Goal: Task Accomplishment & Management: Complete application form

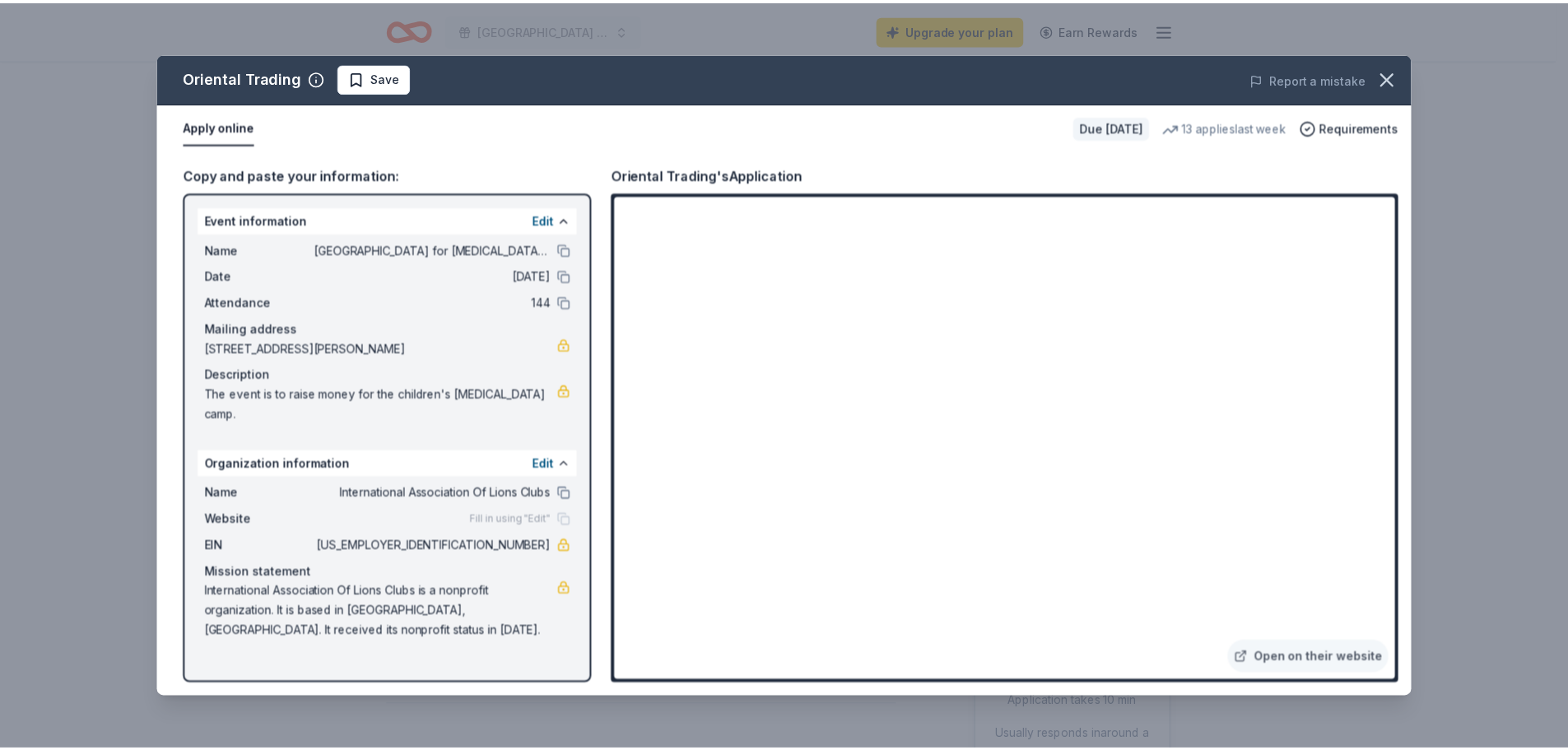
scroll to position [164, 0]
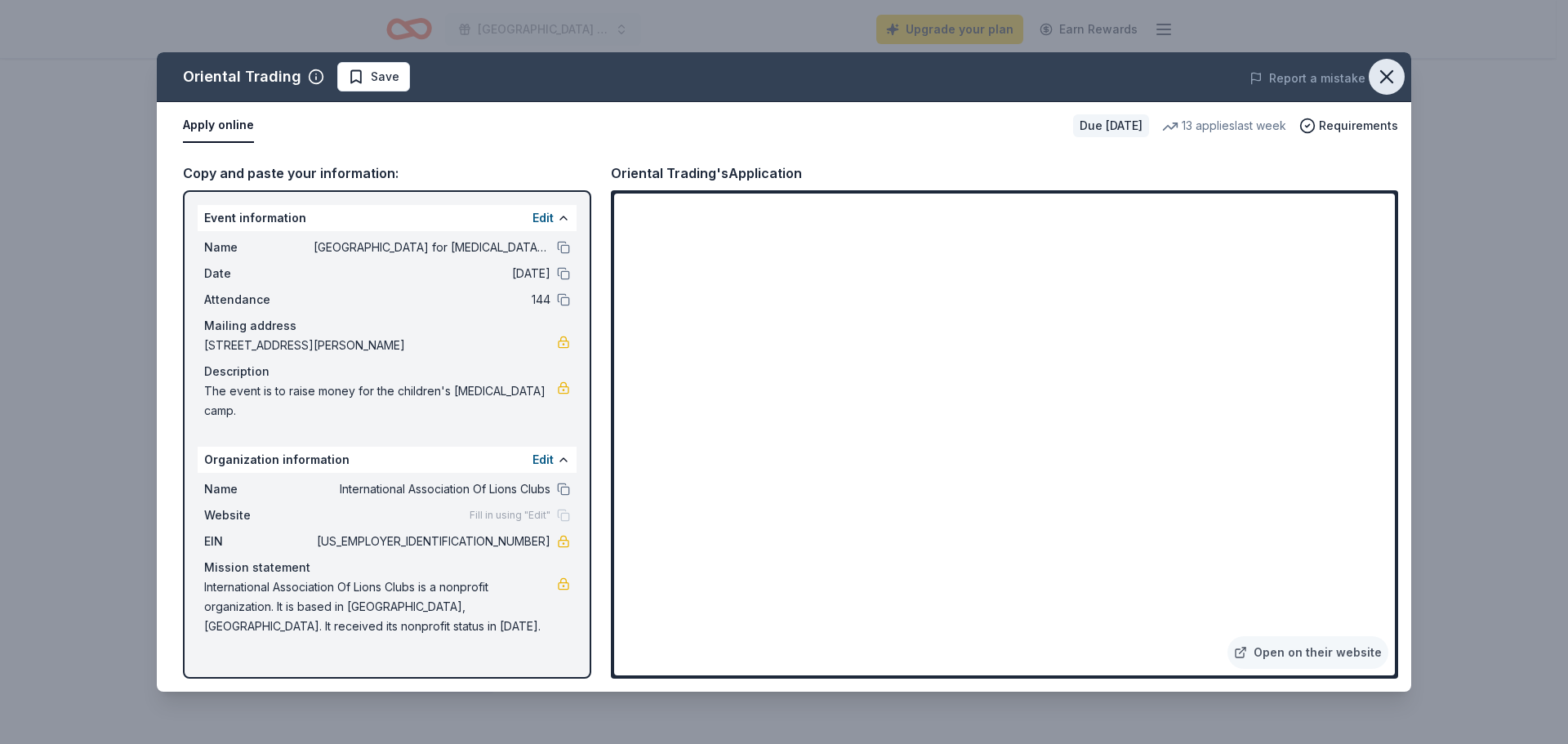
click at [1396, 80] on icon "button" at bounding box center [1386, 77] width 23 height 23
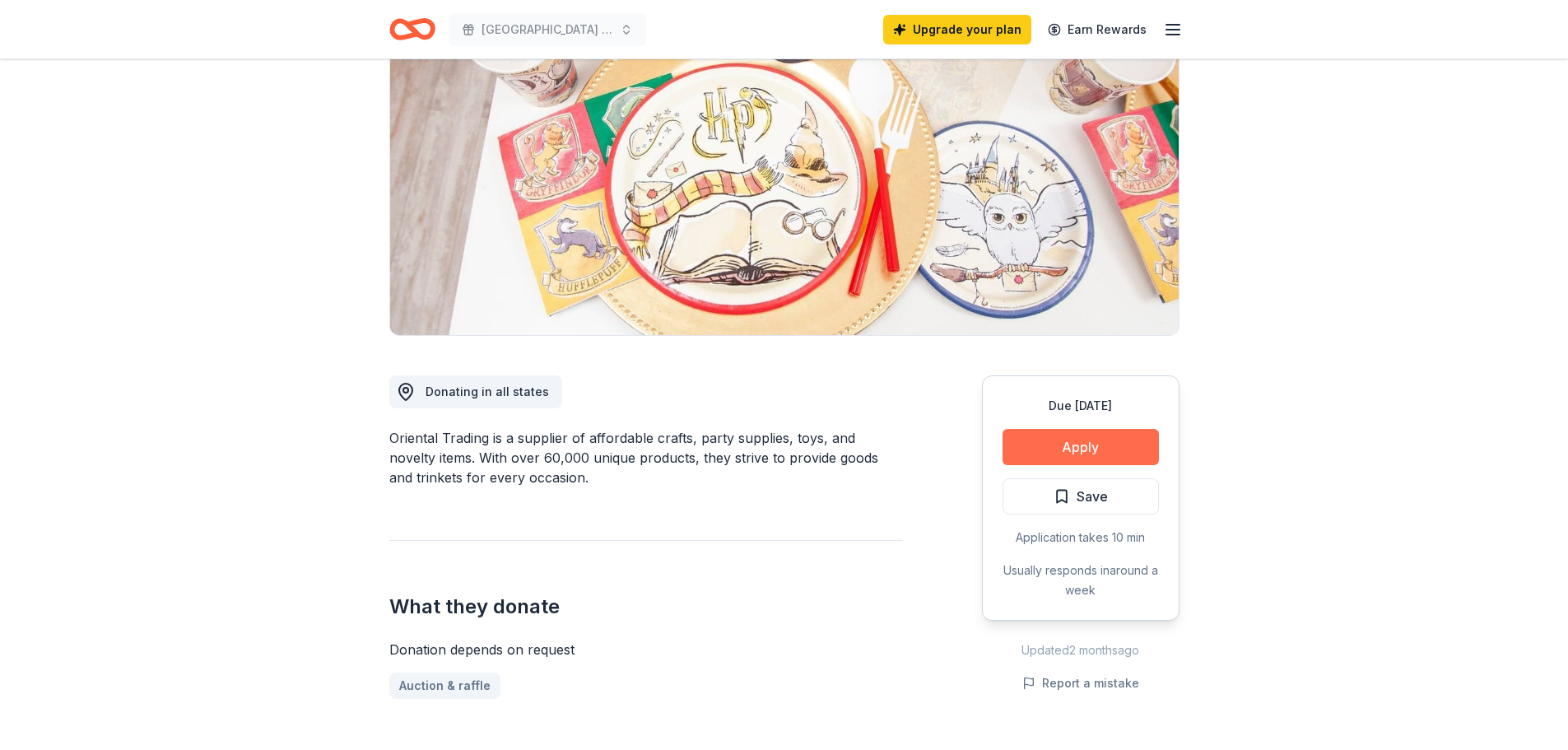
click at [1064, 446] on button "Apply" at bounding box center [1080, 446] width 157 height 36
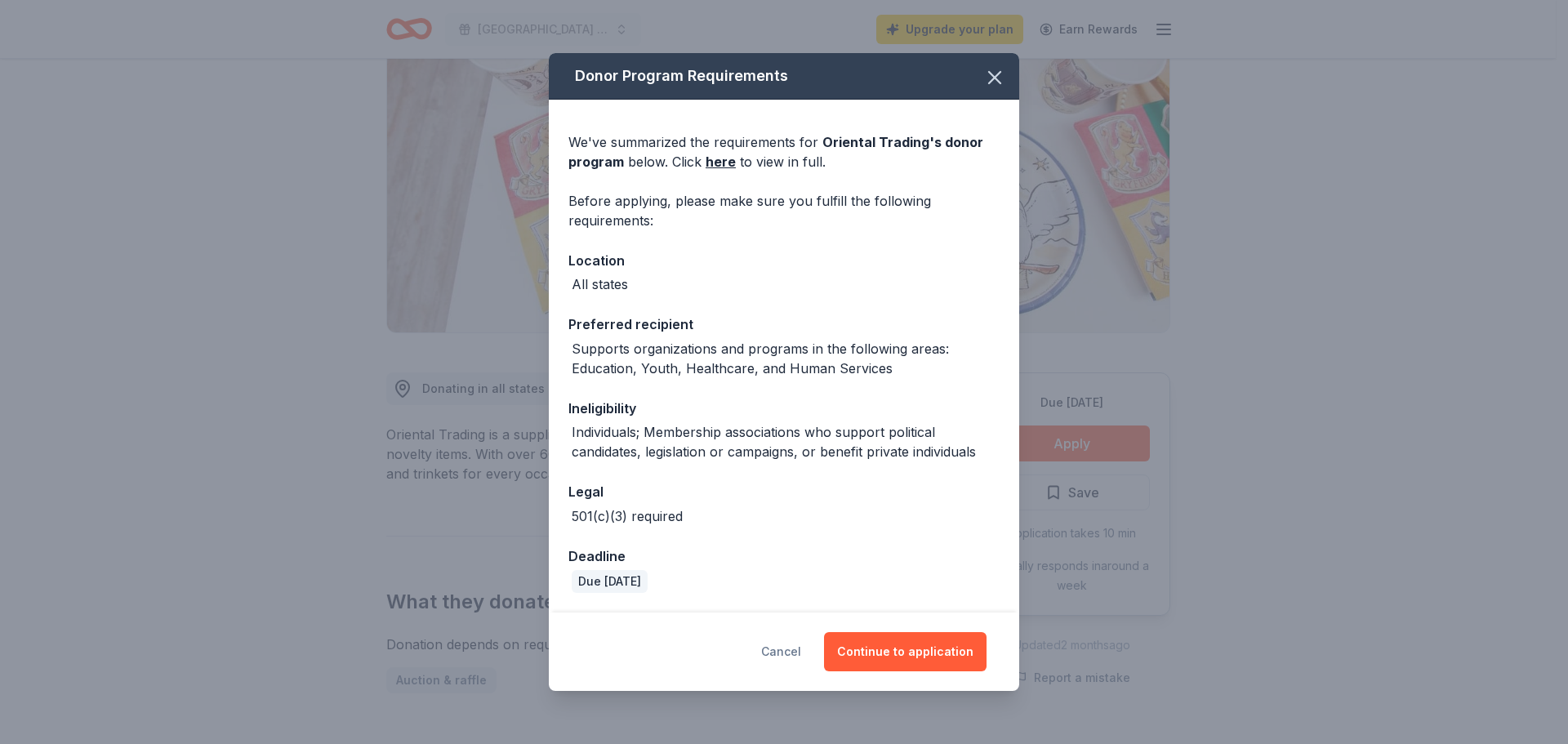
click at [779, 651] on button "Cancel" at bounding box center [781, 652] width 40 height 39
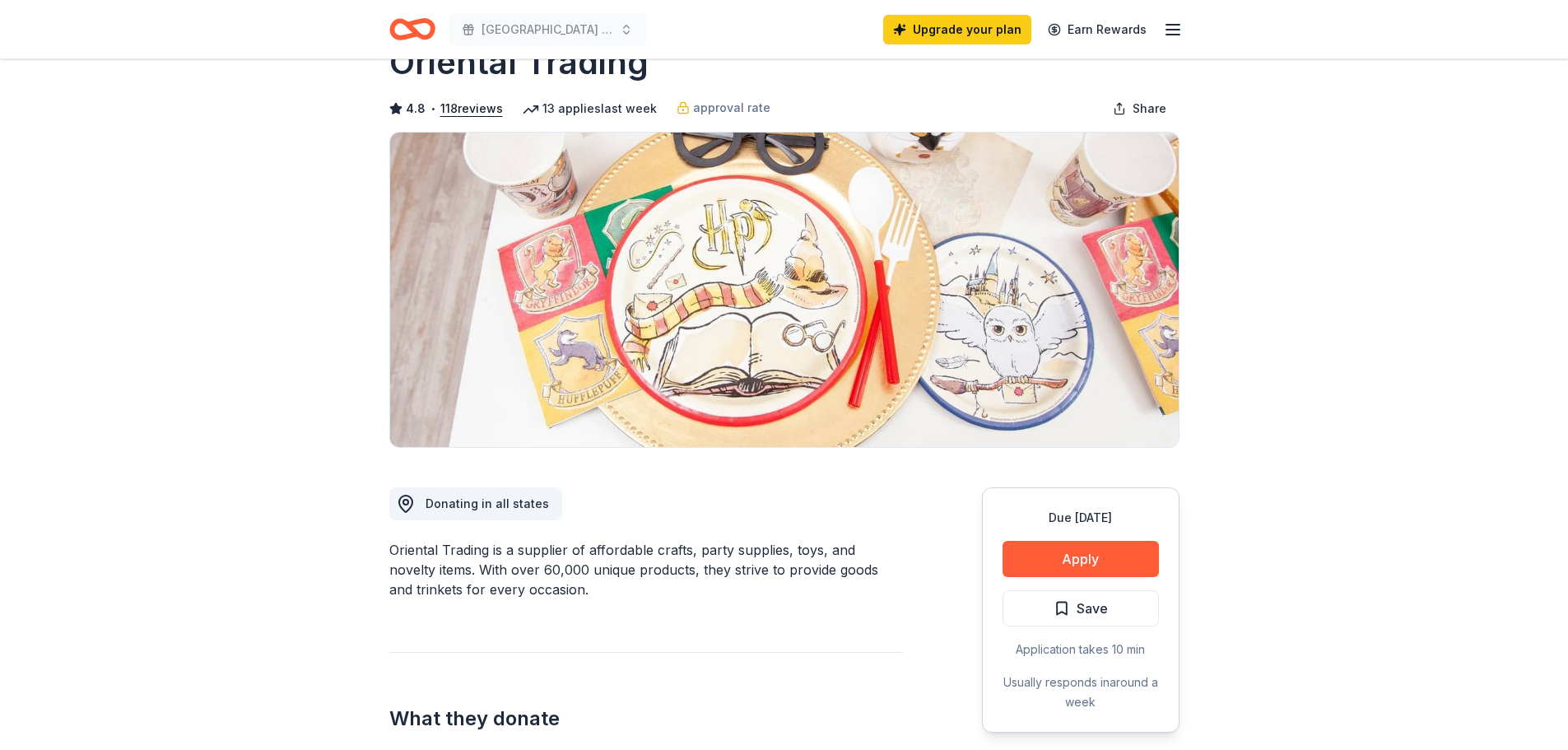
scroll to position [0, 0]
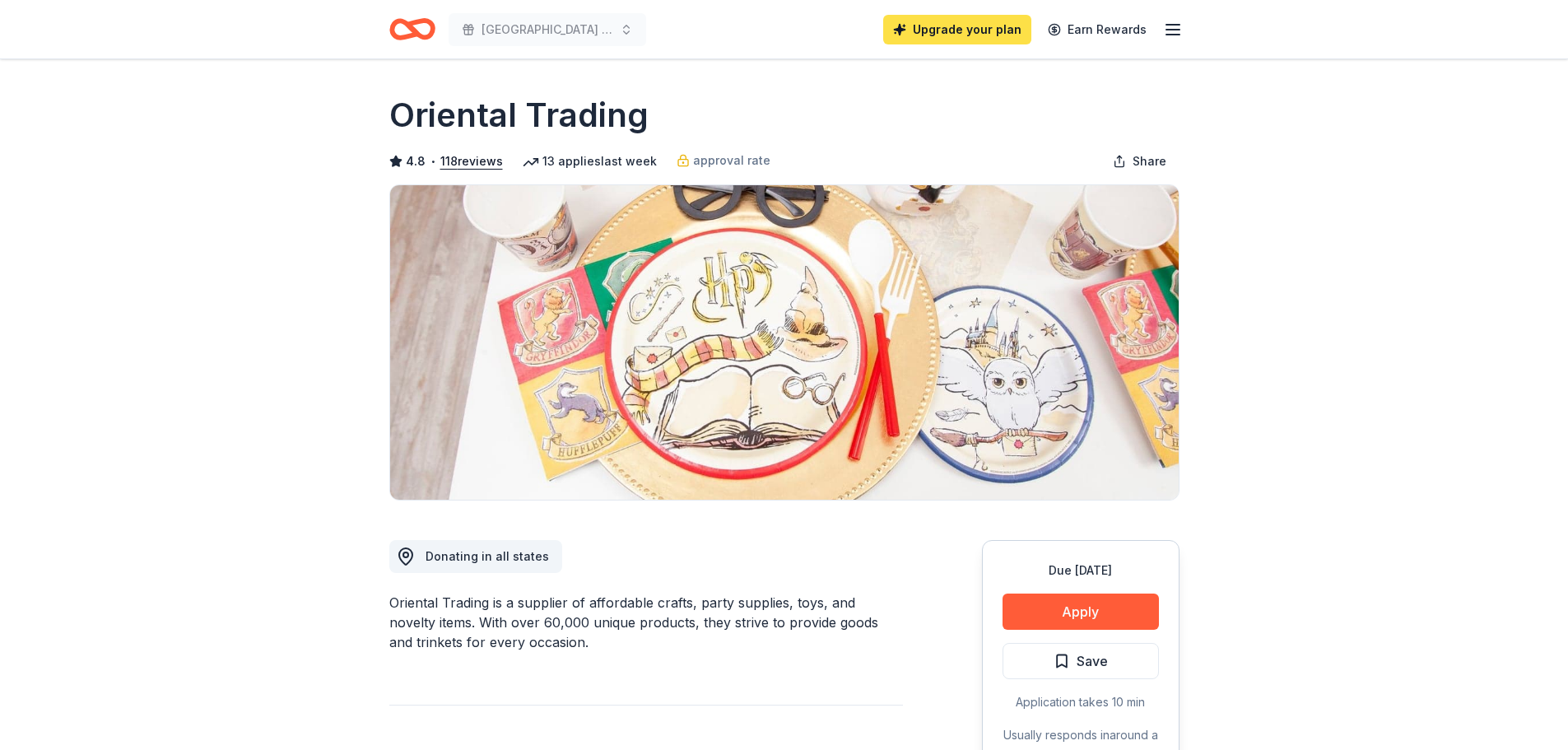
click at [953, 25] on link "Upgrade your plan" at bounding box center [957, 29] width 148 height 29
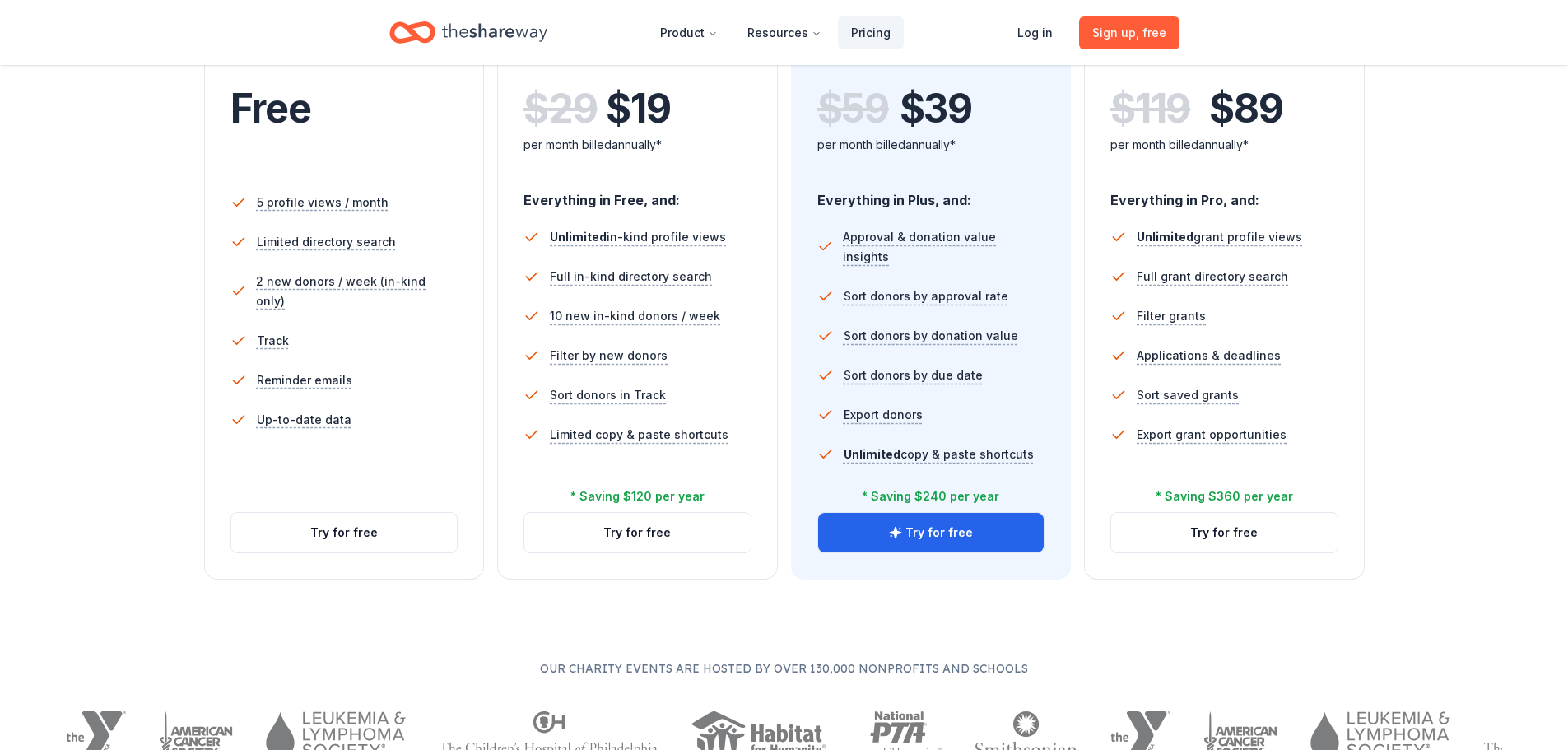
scroll to position [411, 0]
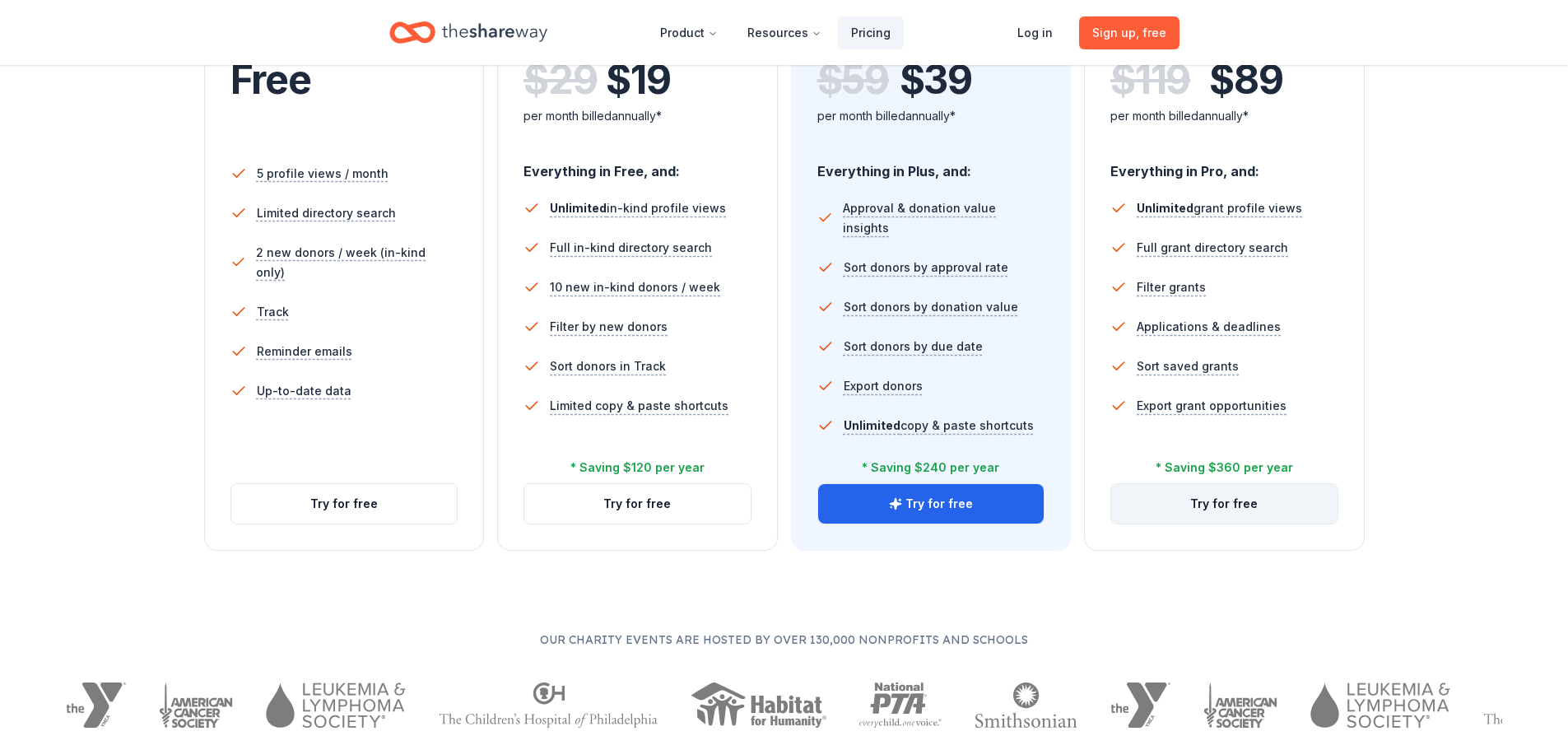
click at [1213, 498] on link "Try for free" at bounding box center [1224, 504] width 226 height 40
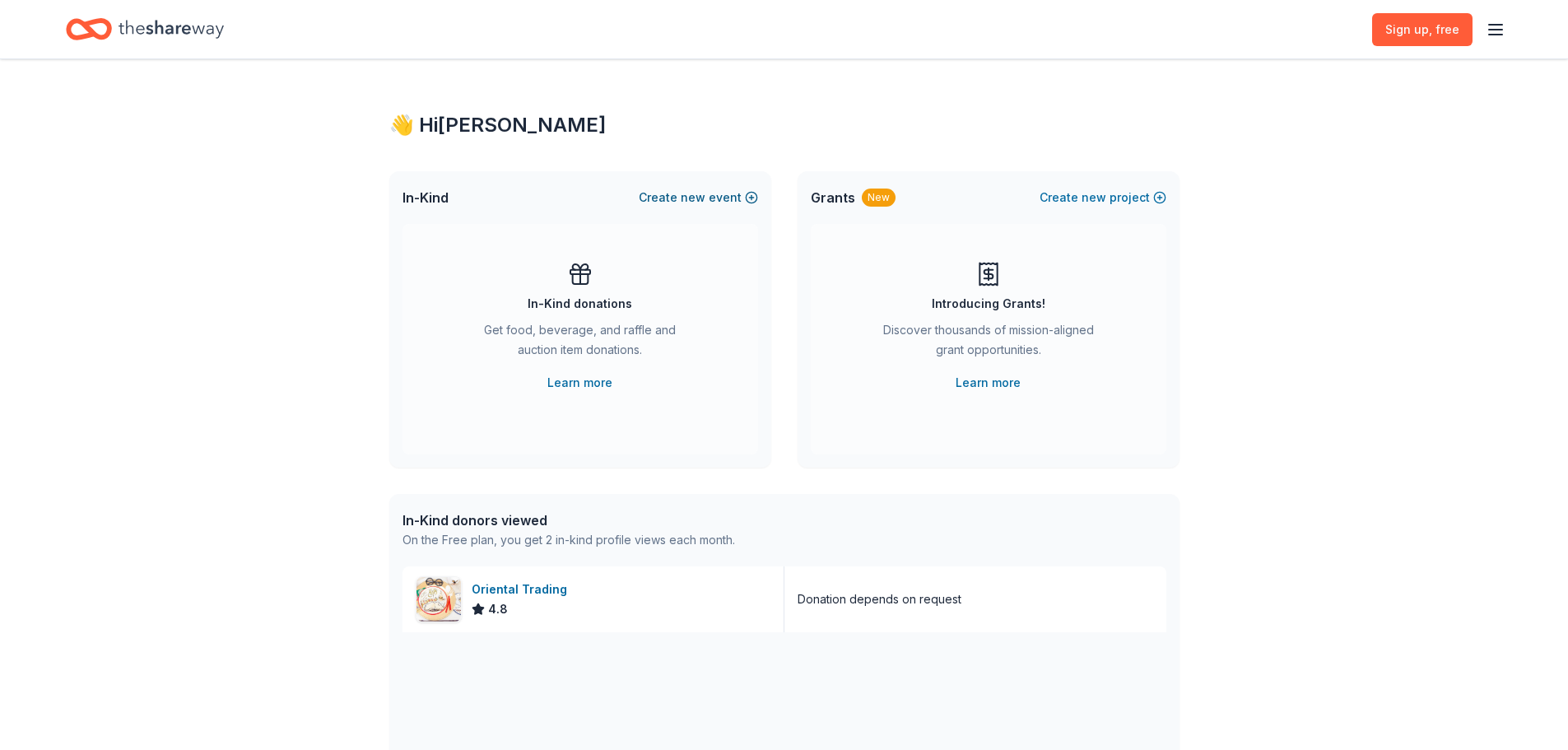
click at [708, 188] on button "Create new event" at bounding box center [698, 197] width 120 height 20
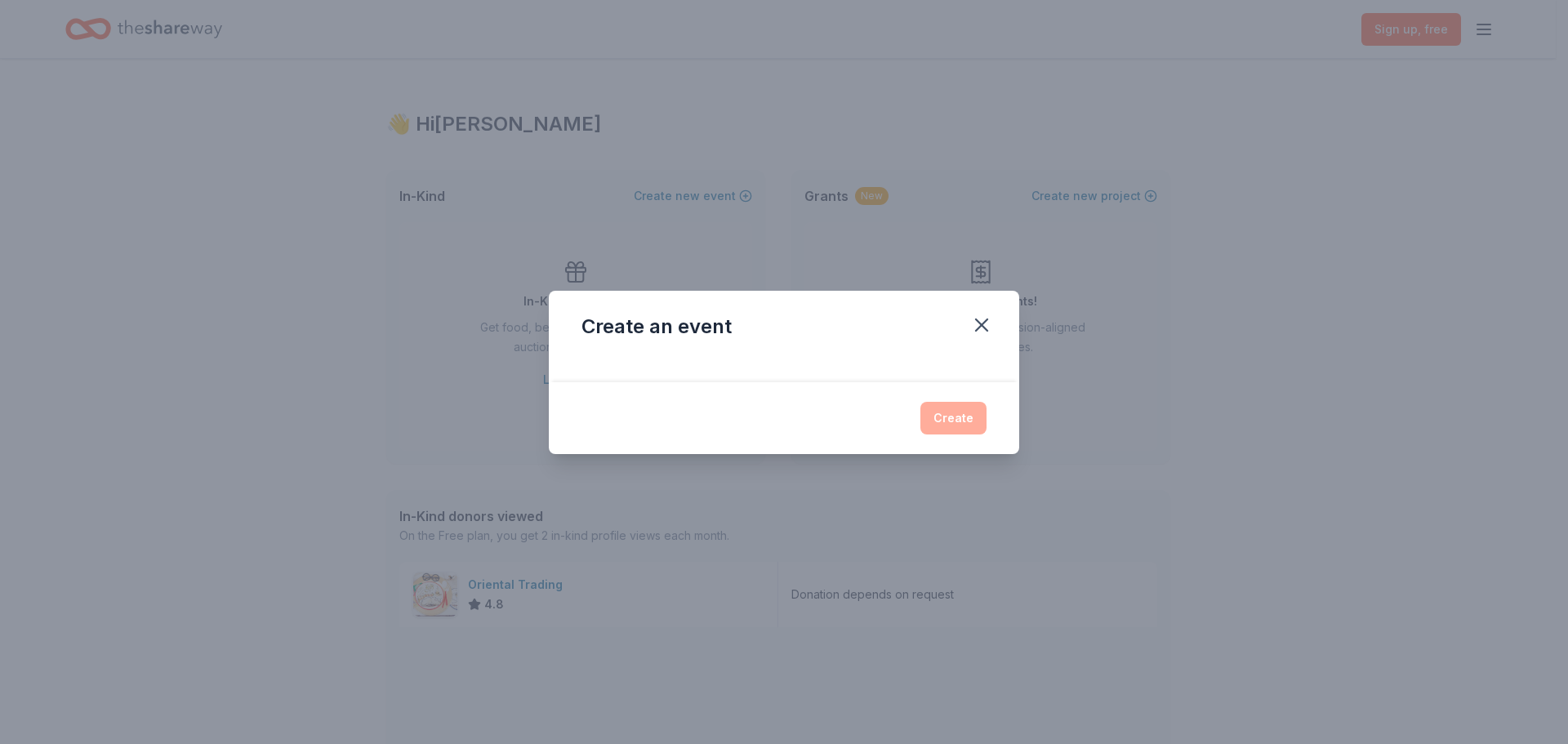
click at [846, 369] on div at bounding box center [784, 369] width 470 height 26
click at [982, 320] on icon "button" at bounding box center [982, 324] width 23 height 23
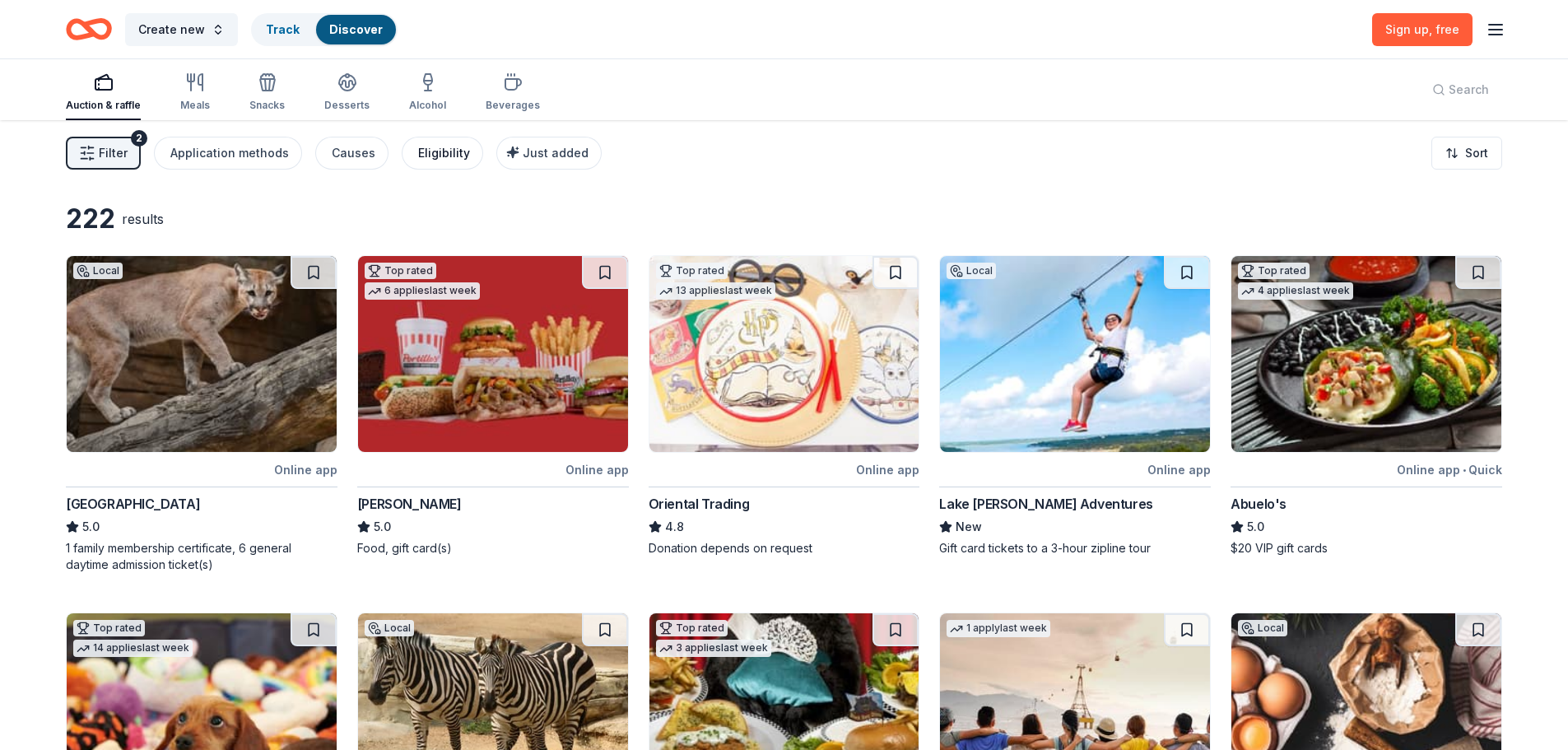
click at [433, 152] on div "Eligibility" at bounding box center [444, 152] width 52 height 20
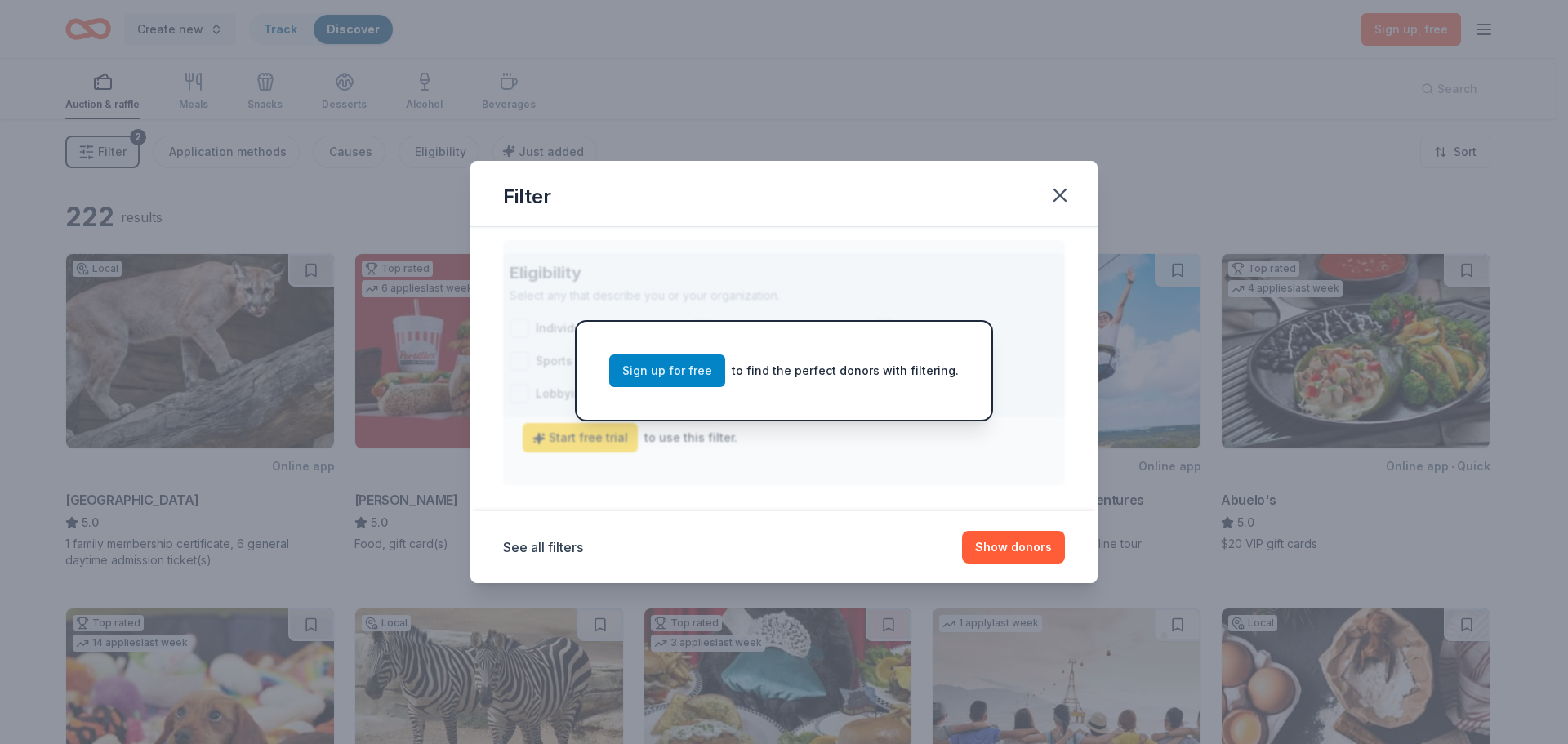
click at [654, 370] on link "Sign up for free" at bounding box center [667, 370] width 116 height 32
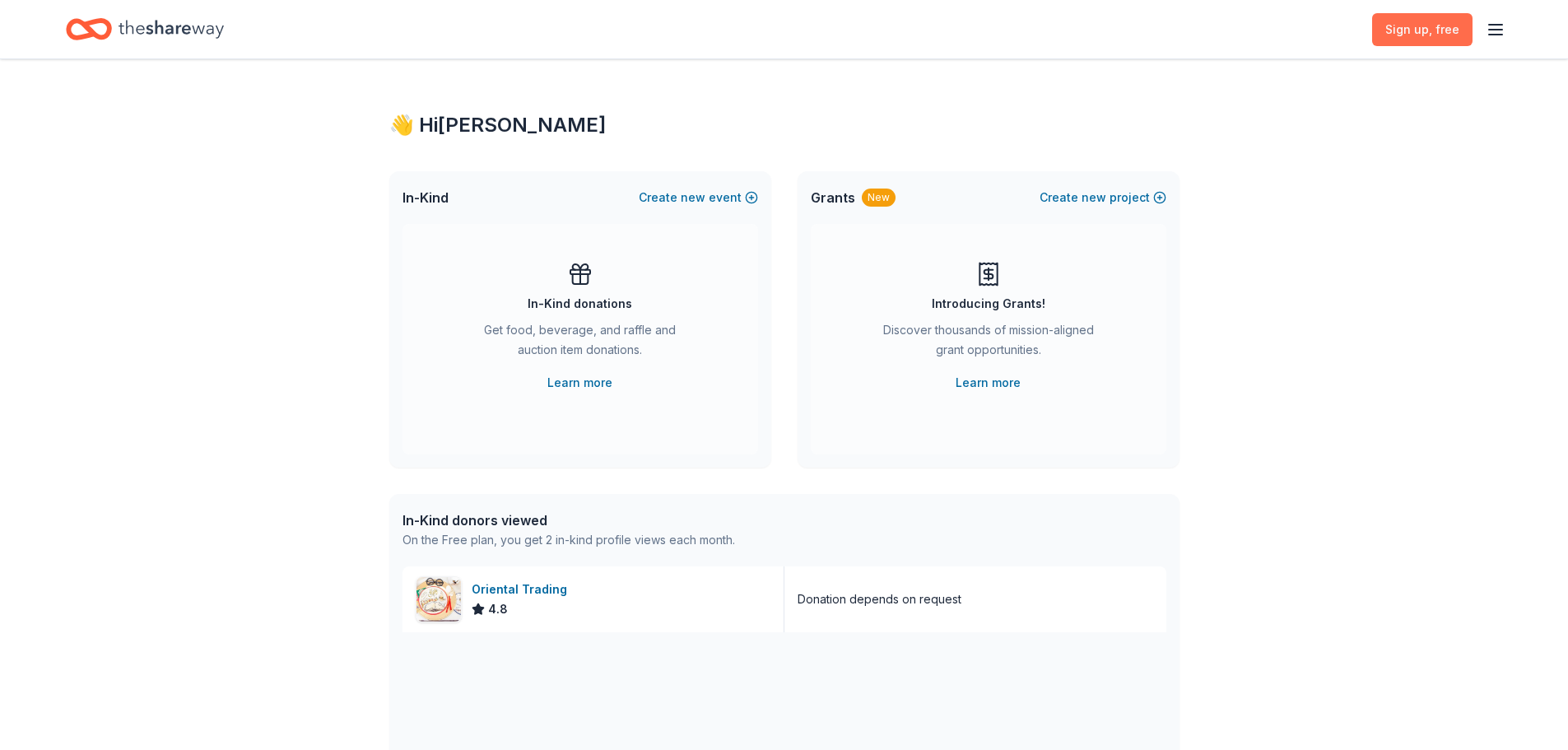
click at [1420, 28] on span "Sign up , free" at bounding box center [1422, 29] width 74 height 20
click at [1419, 28] on span "Sign up , free" at bounding box center [1422, 29] width 74 height 20
click at [699, 194] on span "new" at bounding box center [692, 197] width 25 height 20
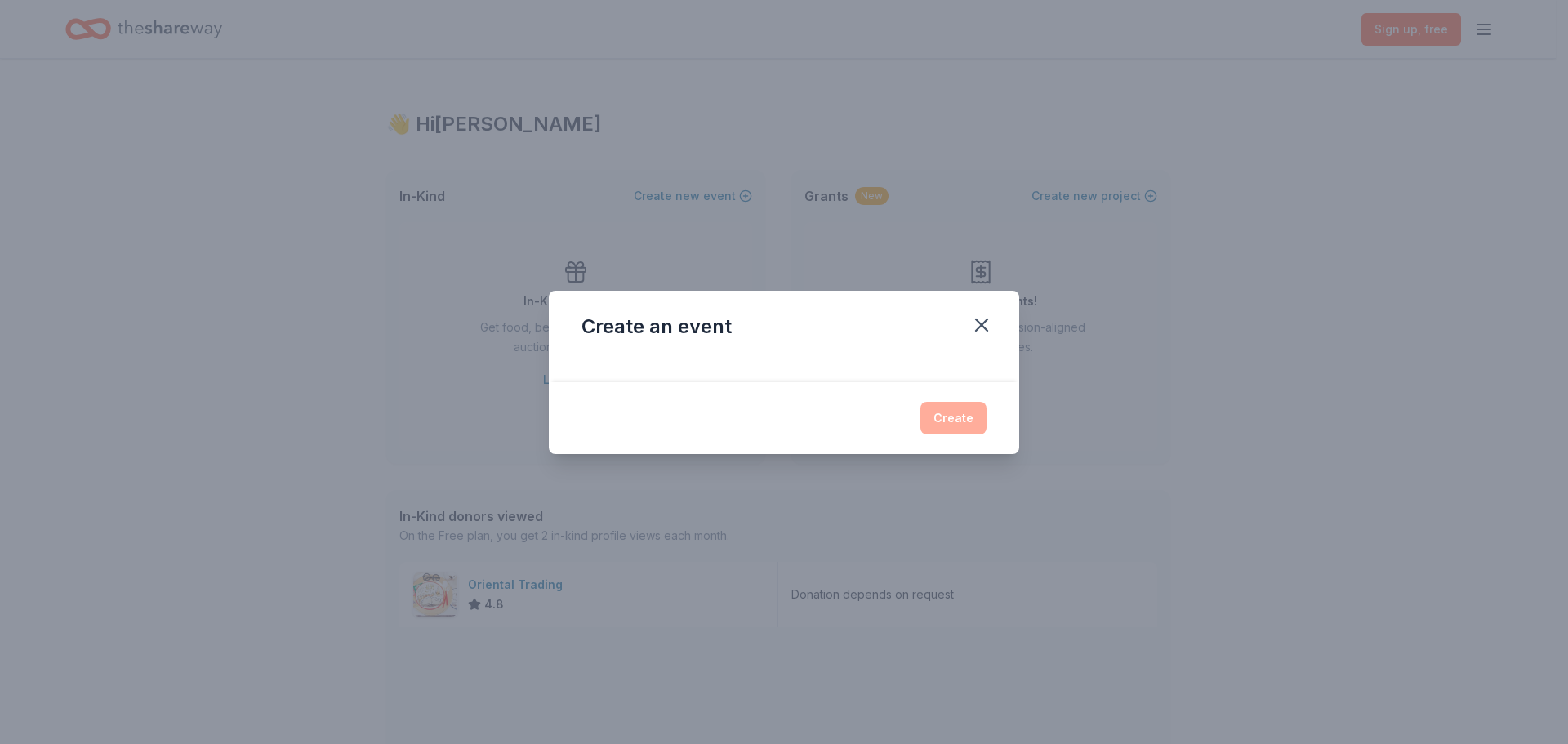
click at [957, 416] on div "Create" at bounding box center [784, 418] width 405 height 32
click at [977, 319] on icon "button" at bounding box center [981, 324] width 11 height 11
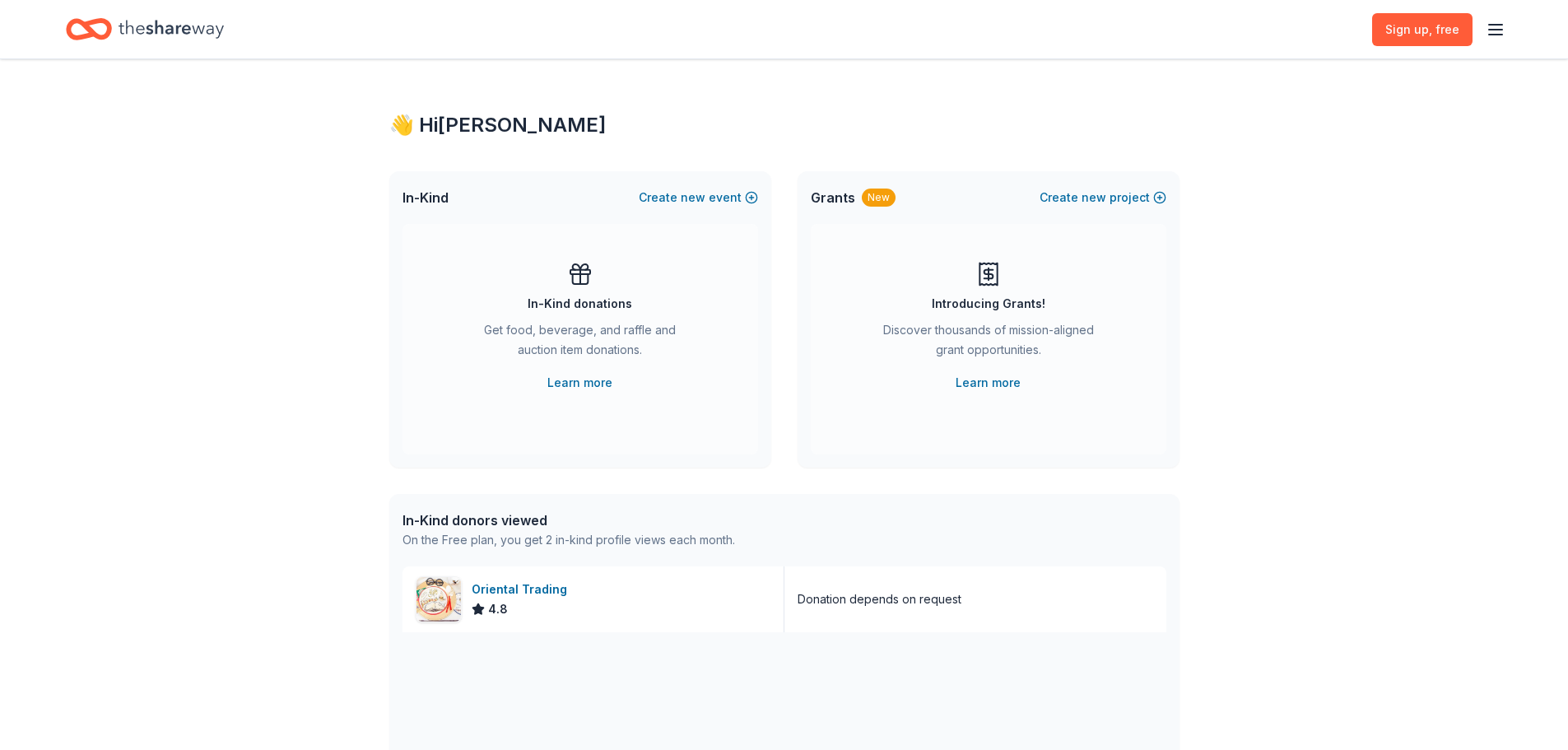
click at [1512, 28] on div "Sign up , free" at bounding box center [784, 29] width 1568 height 58
click at [1504, 26] on icon "button" at bounding box center [1495, 29] width 20 height 20
click at [1299, 161] on button "Log in" at bounding box center [1291, 160] width 38 height 20
click at [704, 195] on span "new" at bounding box center [692, 197] width 25 height 20
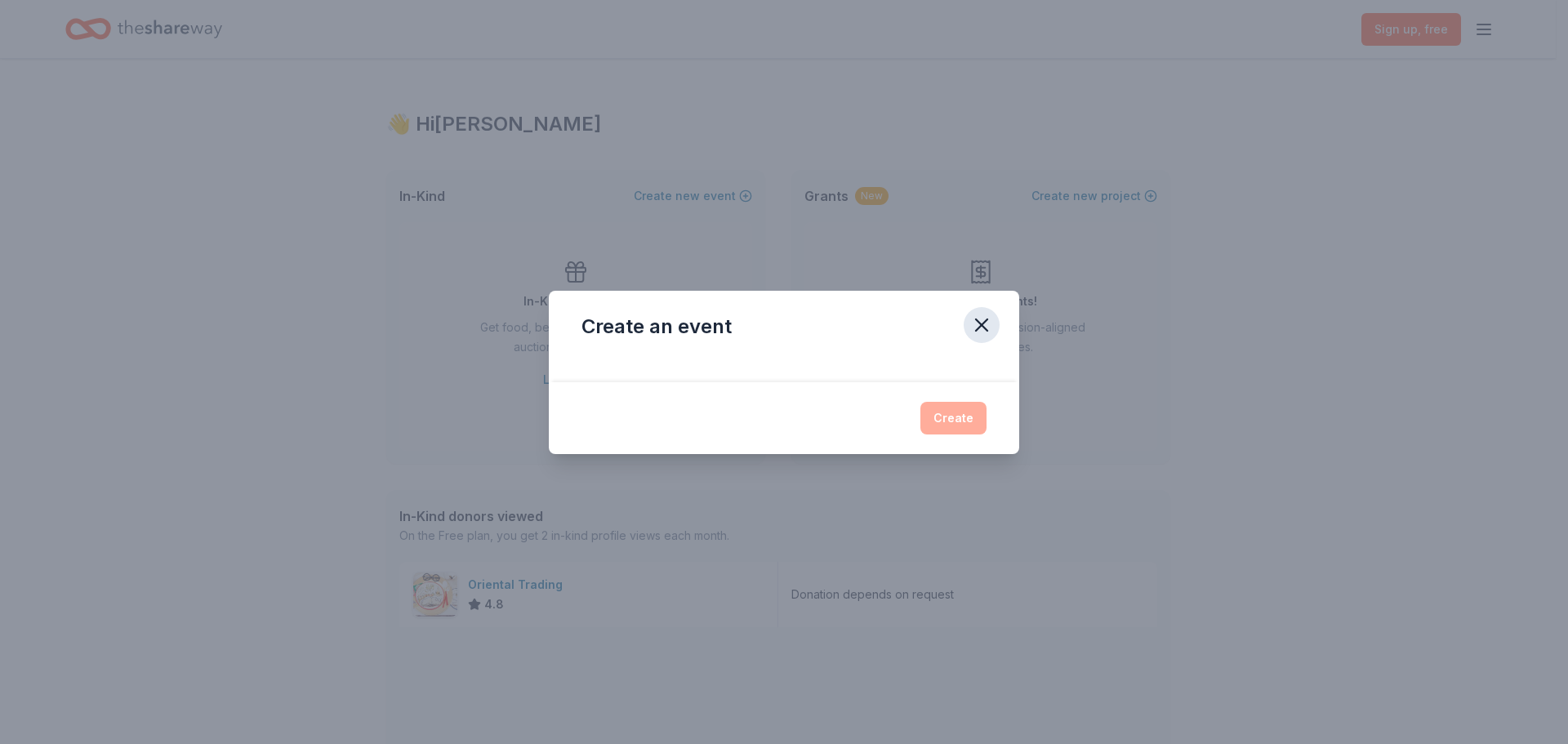
click at [982, 321] on icon "button" at bounding box center [982, 324] width 23 height 23
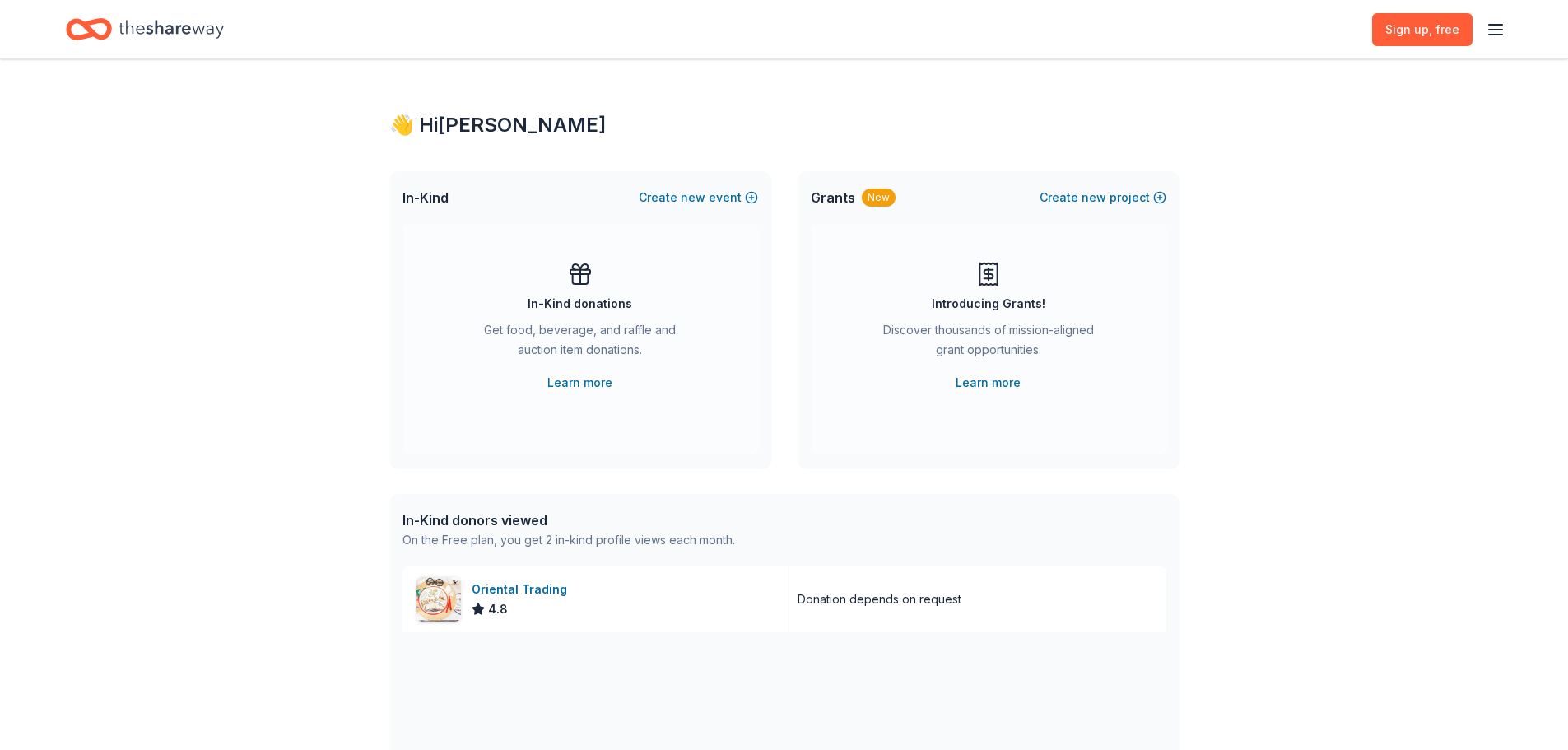
click at [1485, 22] on div "Sign up , free" at bounding box center [1438, 28] width 133 height 39
click at [1495, 22] on icon "button" at bounding box center [1495, 29] width 20 height 20
click at [1286, 162] on button "Log in" at bounding box center [1291, 160] width 38 height 20
click at [582, 270] on rect at bounding box center [580, 272] width 20 height 4
click at [593, 384] on link "Learn more" at bounding box center [580, 382] width 65 height 20
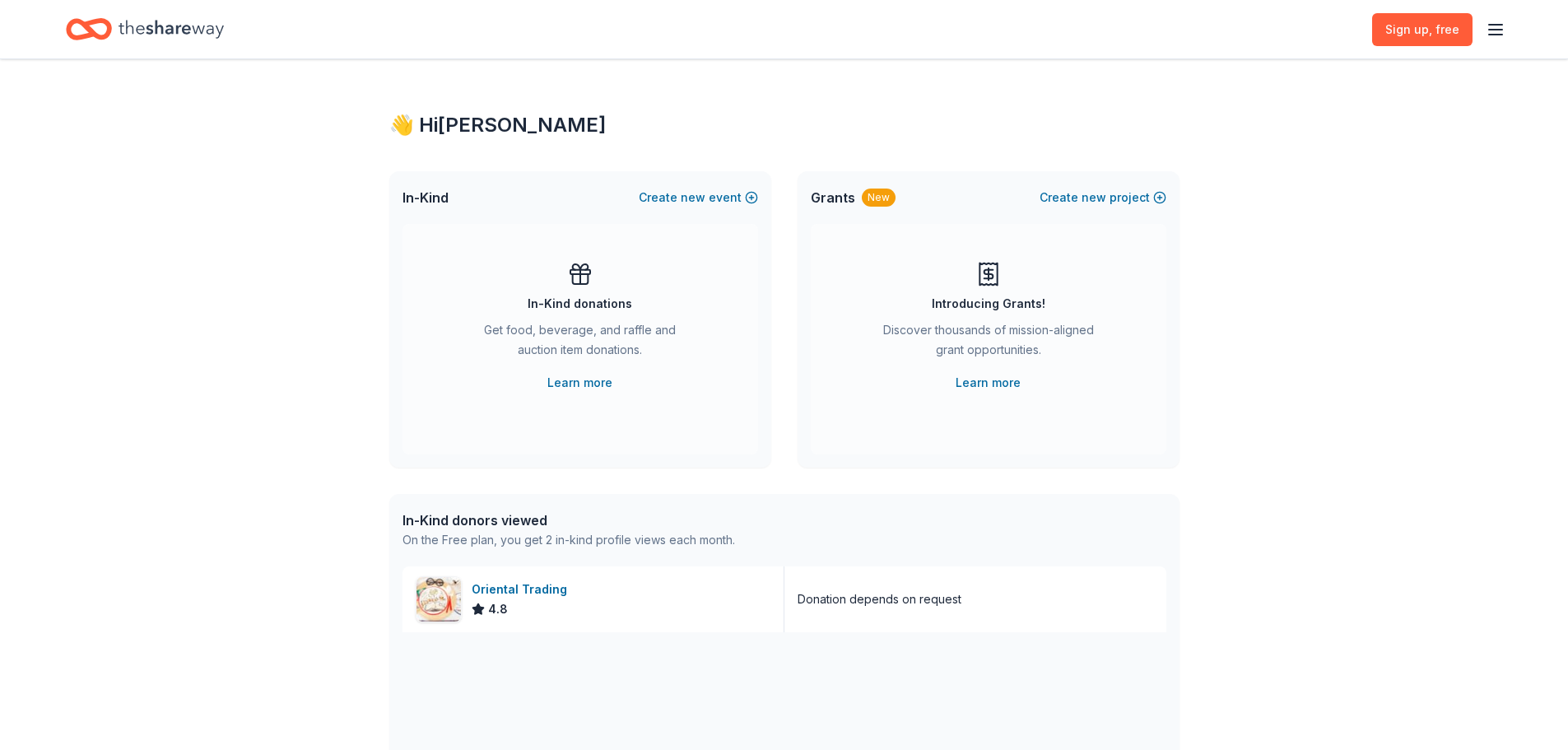
click at [1496, 18] on div "Sign up , free" at bounding box center [1438, 28] width 133 height 39
click at [1496, 25] on line "button" at bounding box center [1495, 25] width 13 height 0
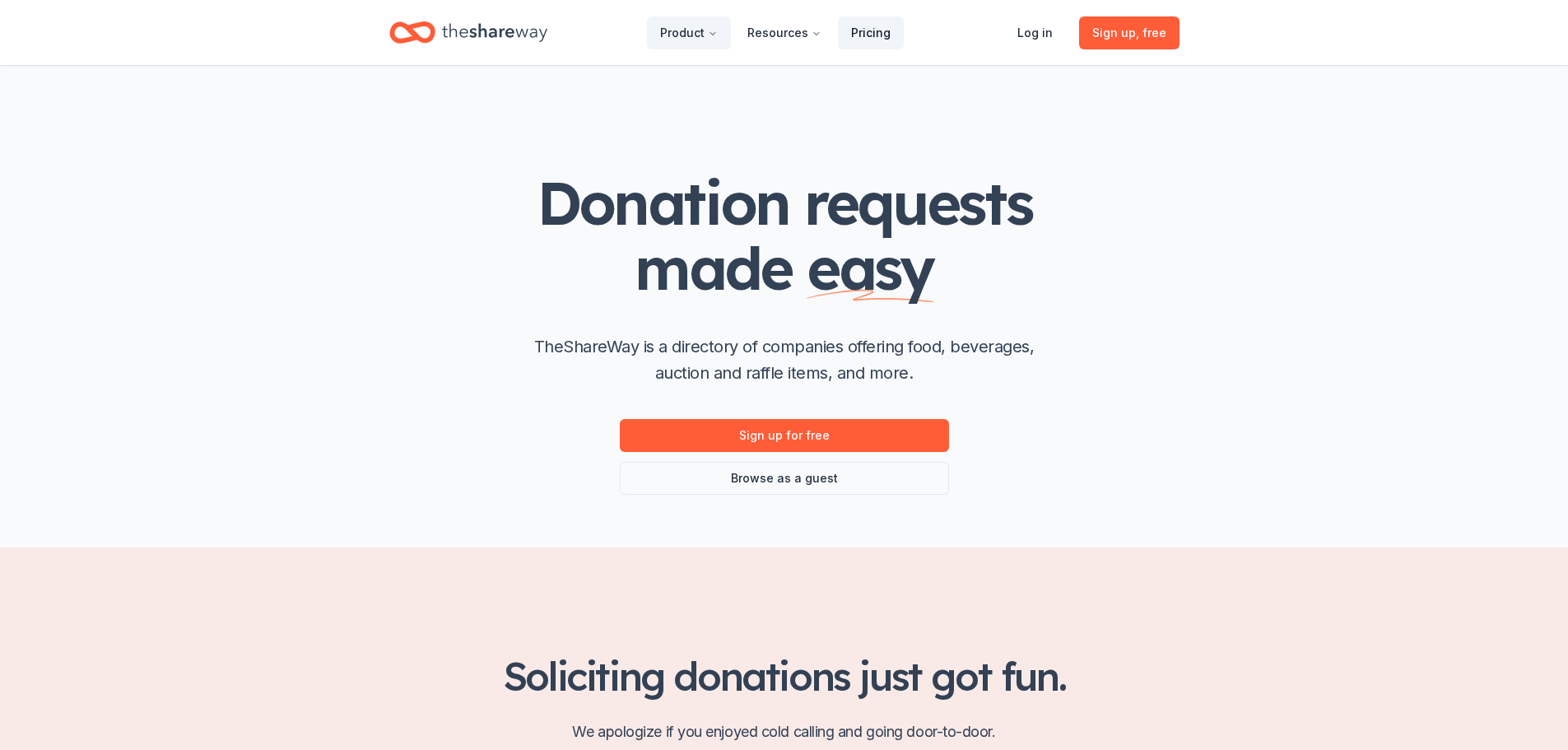
click at [882, 29] on link "Pricing" at bounding box center [870, 33] width 66 height 33
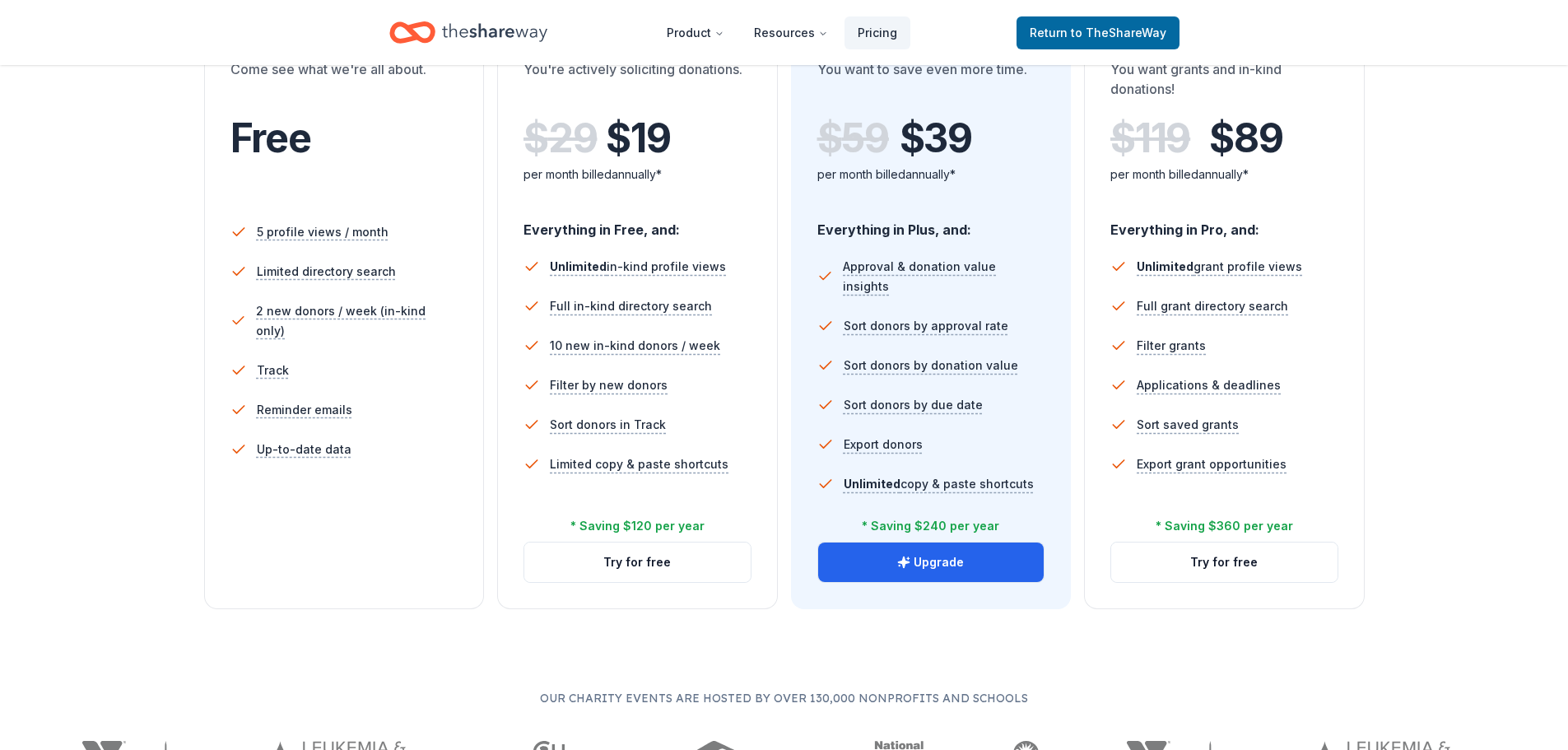
scroll to position [411, 0]
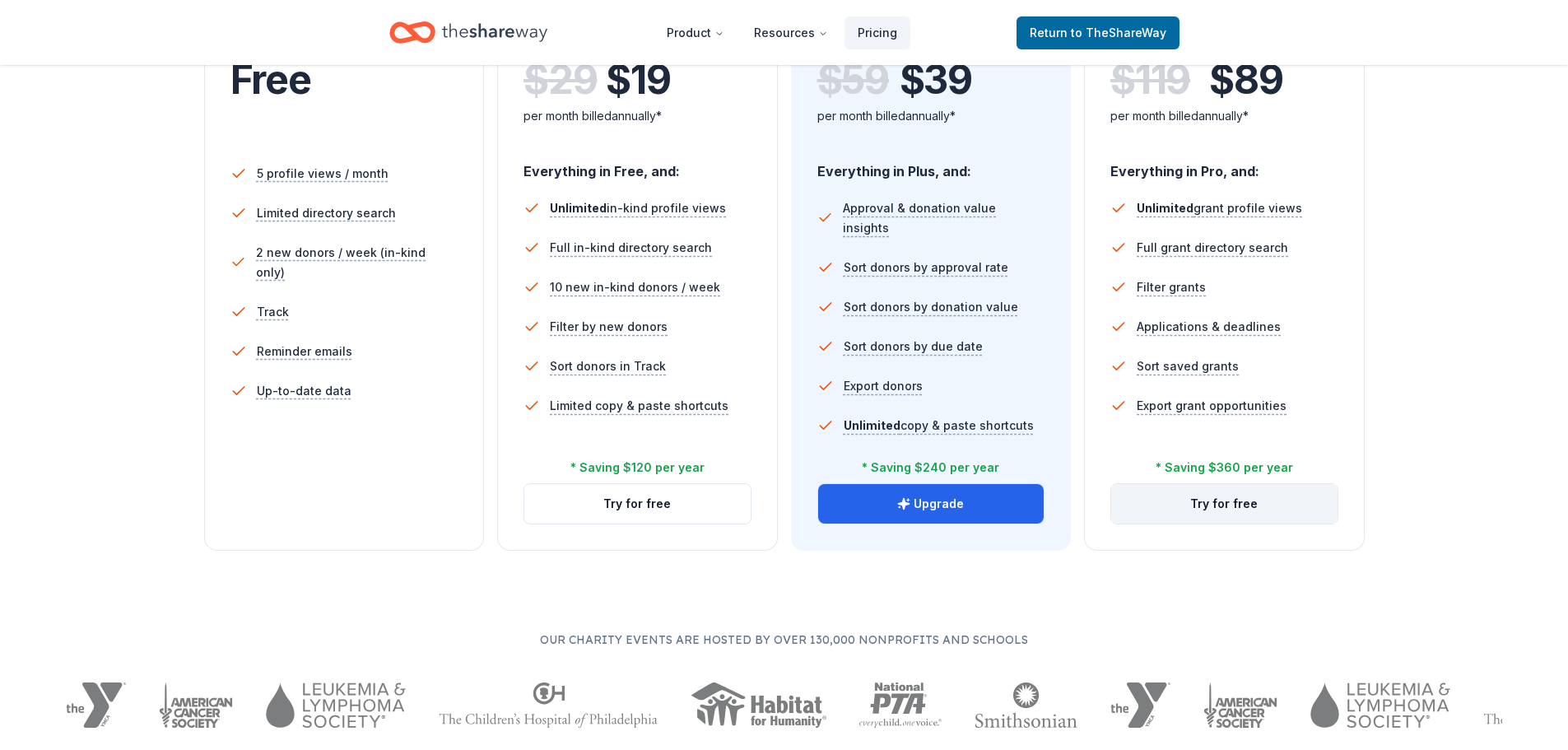
click at [1213, 498] on button "Try for free" at bounding box center [1224, 504] width 226 height 40
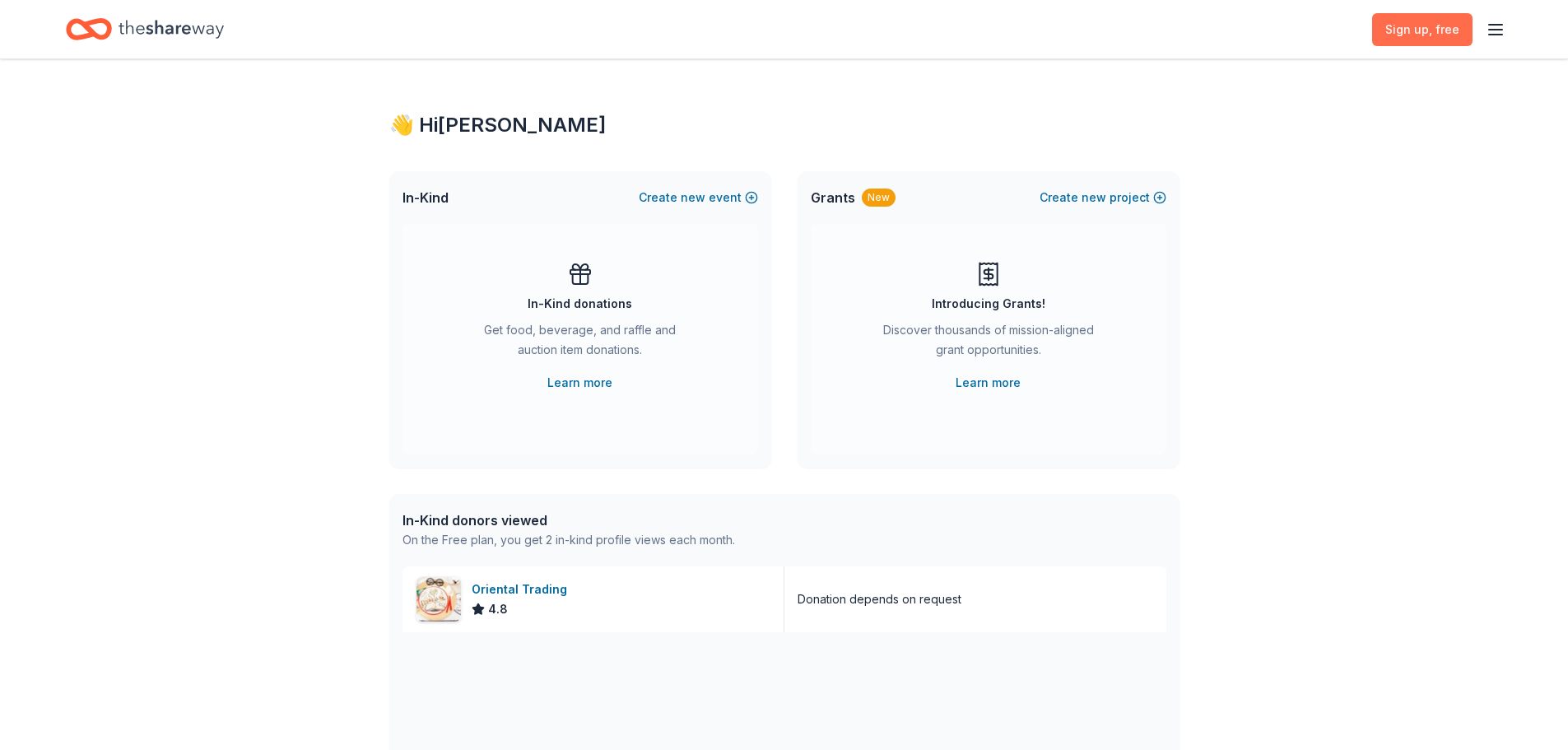
click at [1433, 28] on span ", free" at bounding box center [1443, 29] width 30 height 14
click at [1501, 25] on line "button" at bounding box center [1495, 25] width 13 height 0
click at [1337, 91] on button "Resources" at bounding box center [1381, 96] width 245 height 27
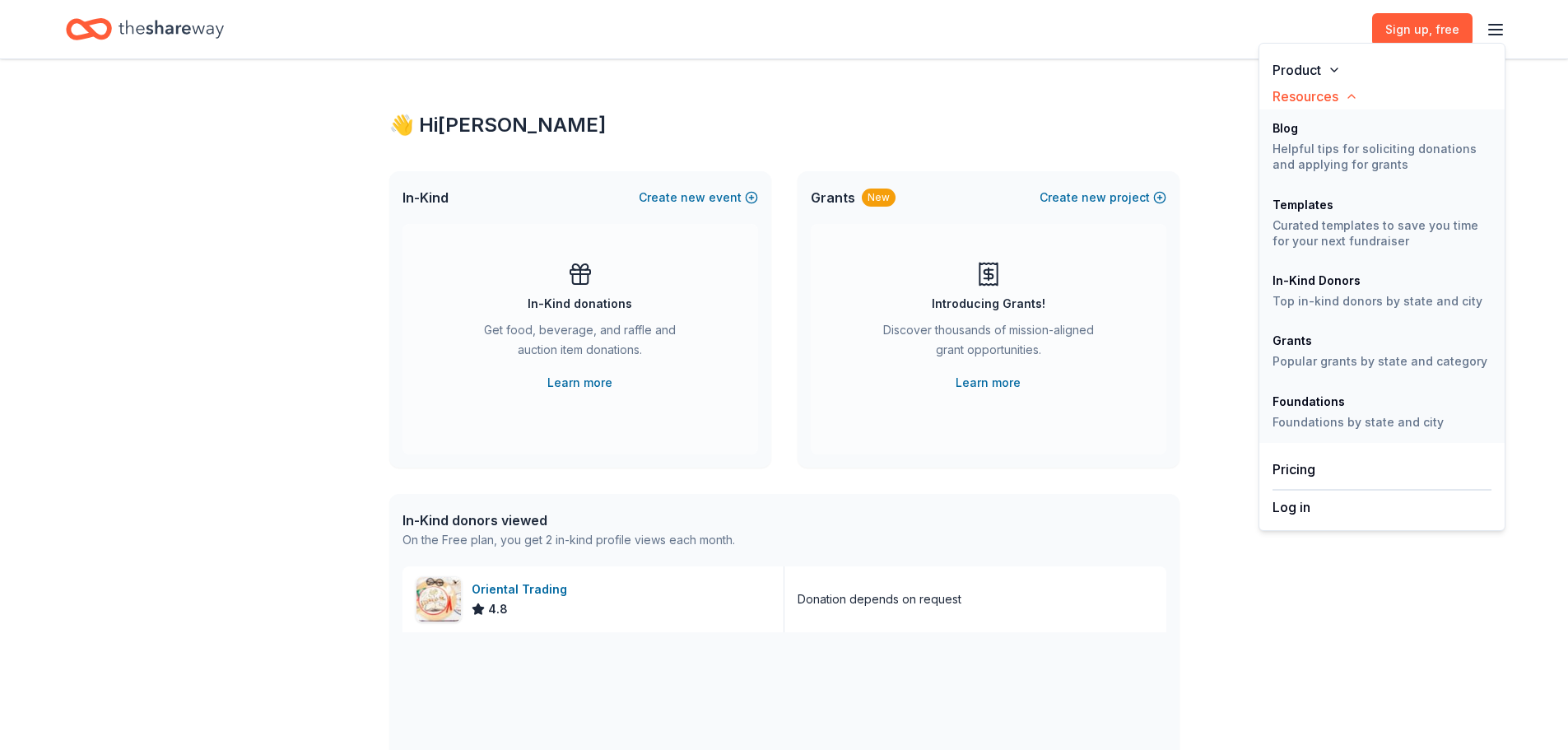
click at [1332, 65] on icon "button" at bounding box center [1333, 70] width 13 height 13
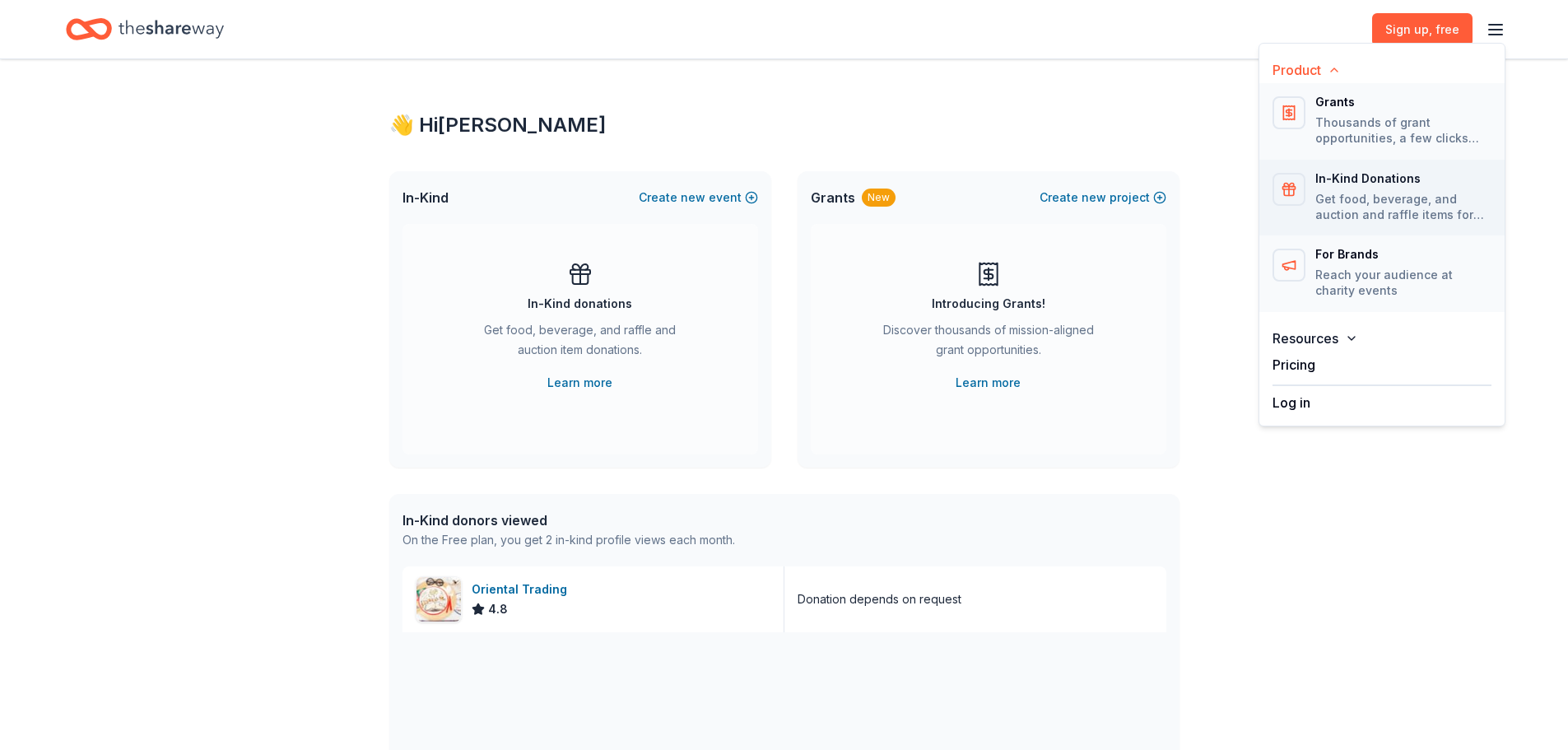
click at [1347, 175] on div "In-Kind Donations" at bounding box center [1403, 178] width 176 height 11
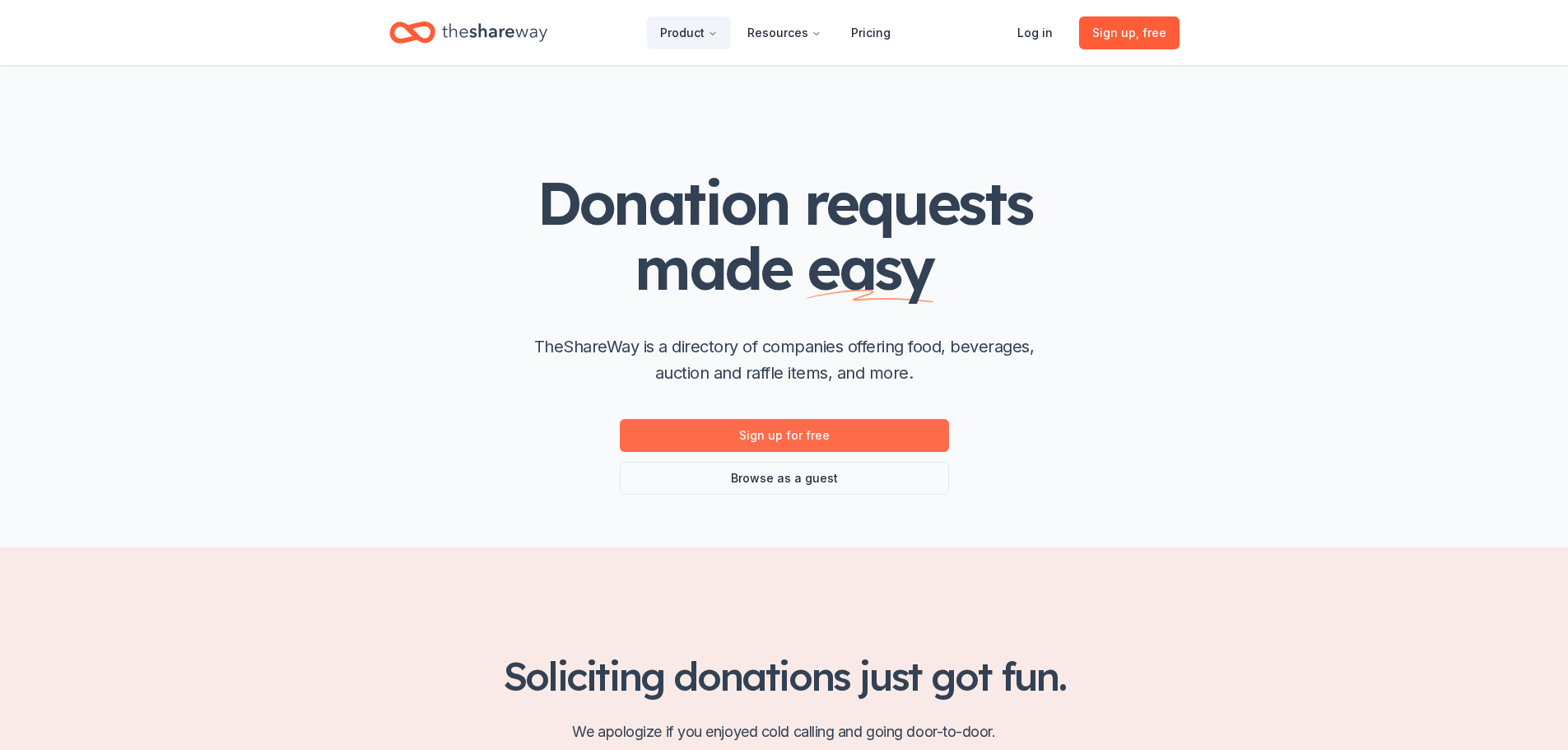
click at [835, 433] on link "Sign up for free" at bounding box center [784, 435] width 329 height 33
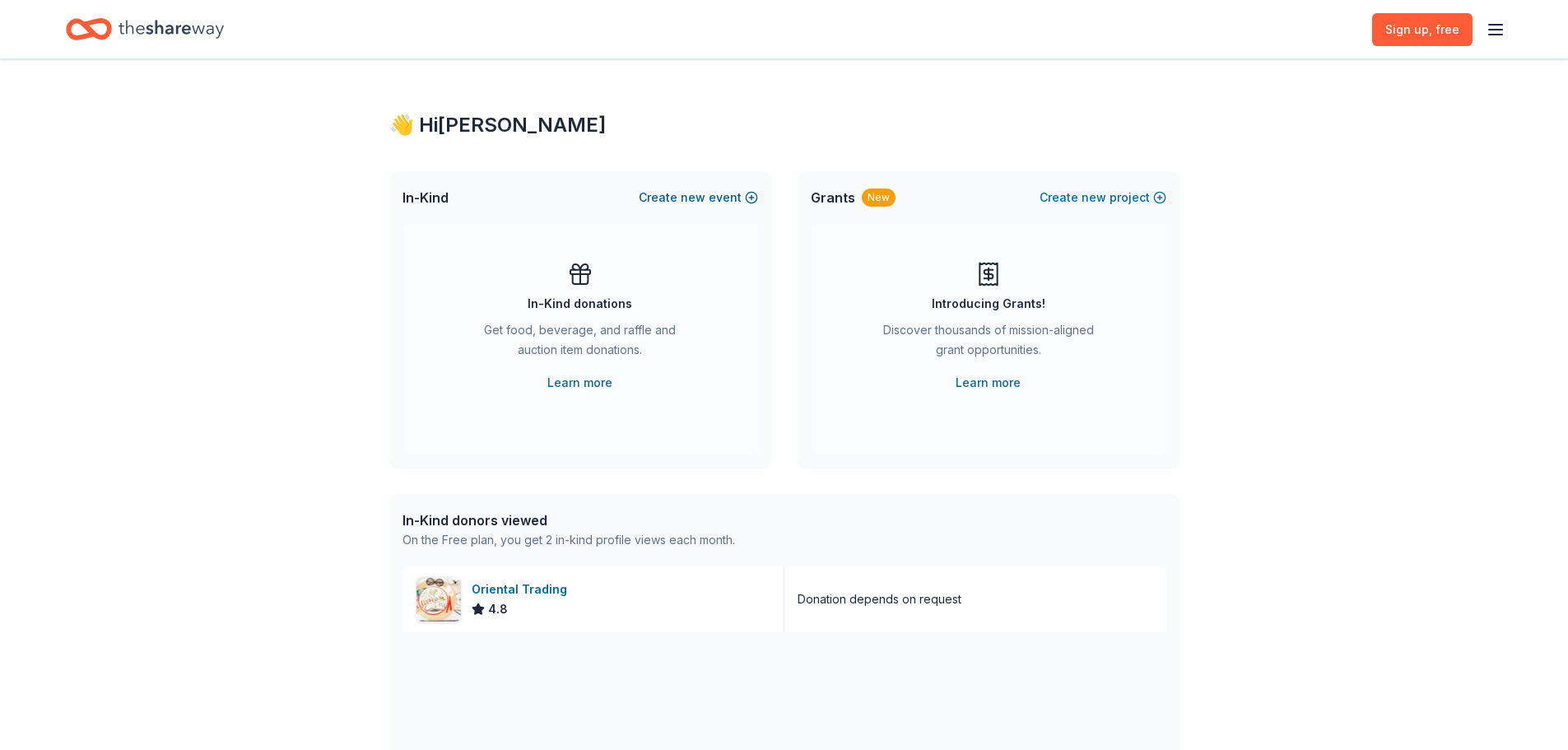
click at [692, 197] on span "new" at bounding box center [692, 197] width 25 height 20
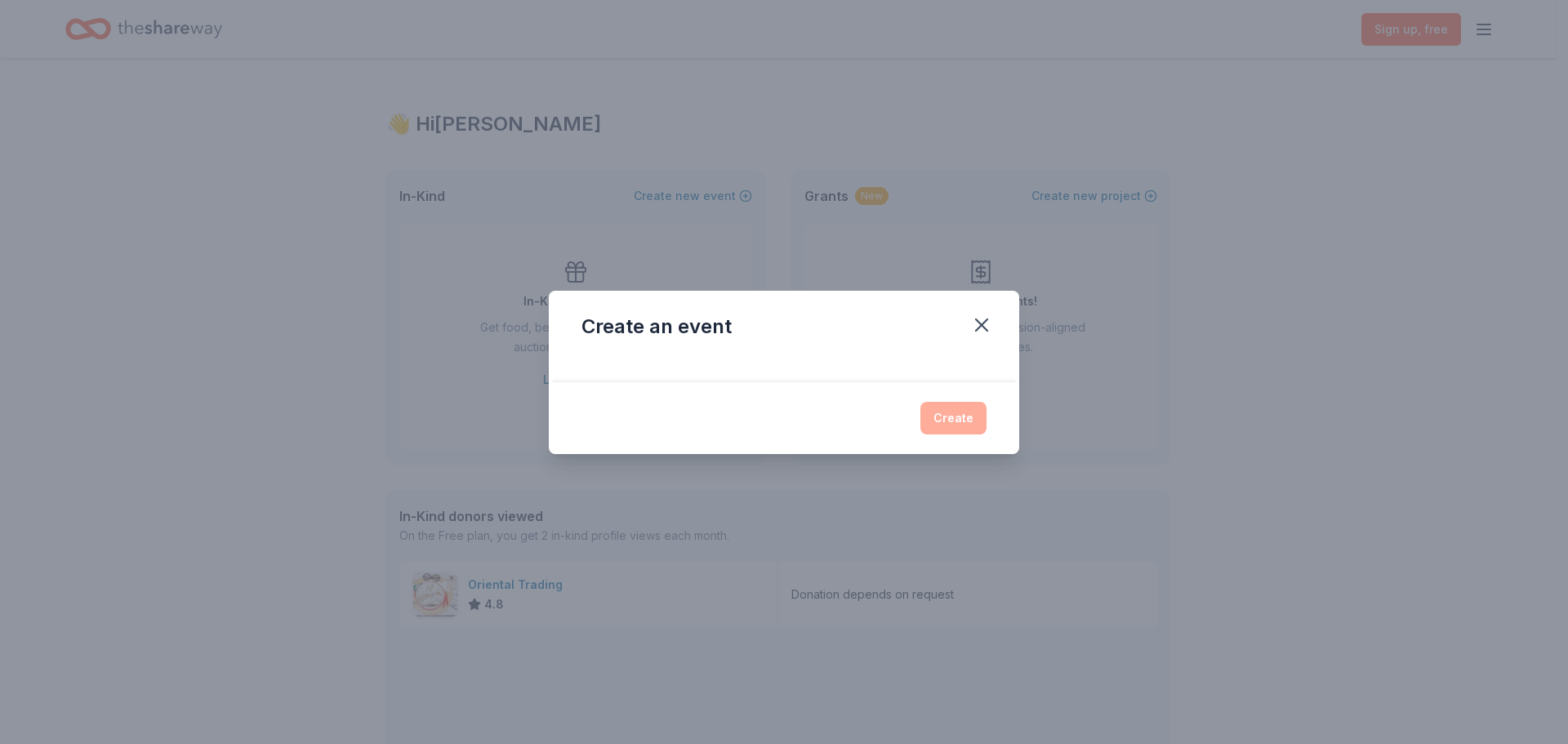
click at [625, 372] on div at bounding box center [784, 369] width 470 height 26
drag, startPoint x: 620, startPoint y: 325, endPoint x: 652, endPoint y: 324, distance: 32.0
click at [620, 324] on div "Create an event" at bounding box center [656, 326] width 150 height 26
click at [985, 323] on icon "button" at bounding box center [981, 324] width 11 height 11
